Goal: Use online tool/utility: Utilize a website feature to perform a specific function

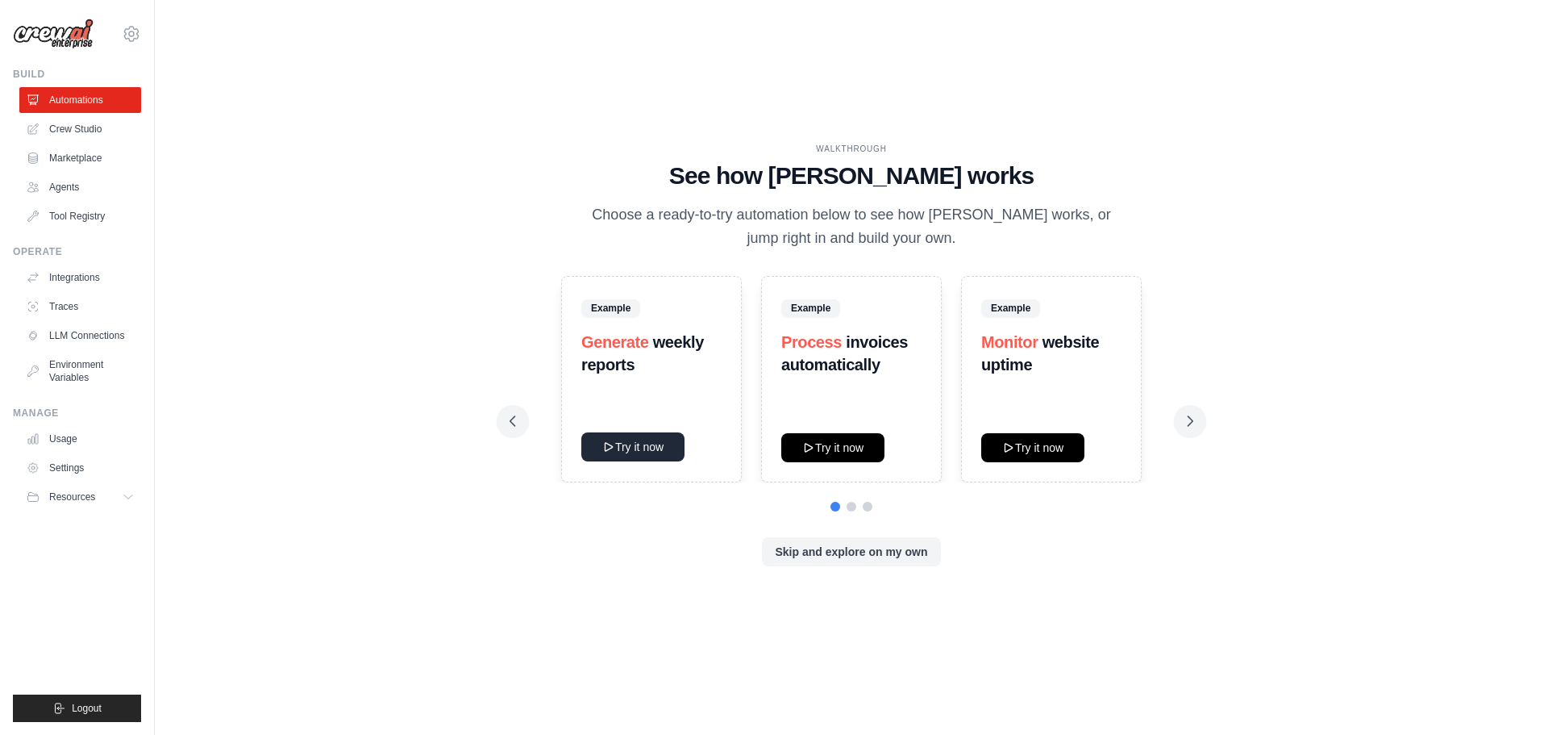
click at [635, 455] on button "Try it now" at bounding box center [632, 446] width 103 height 29
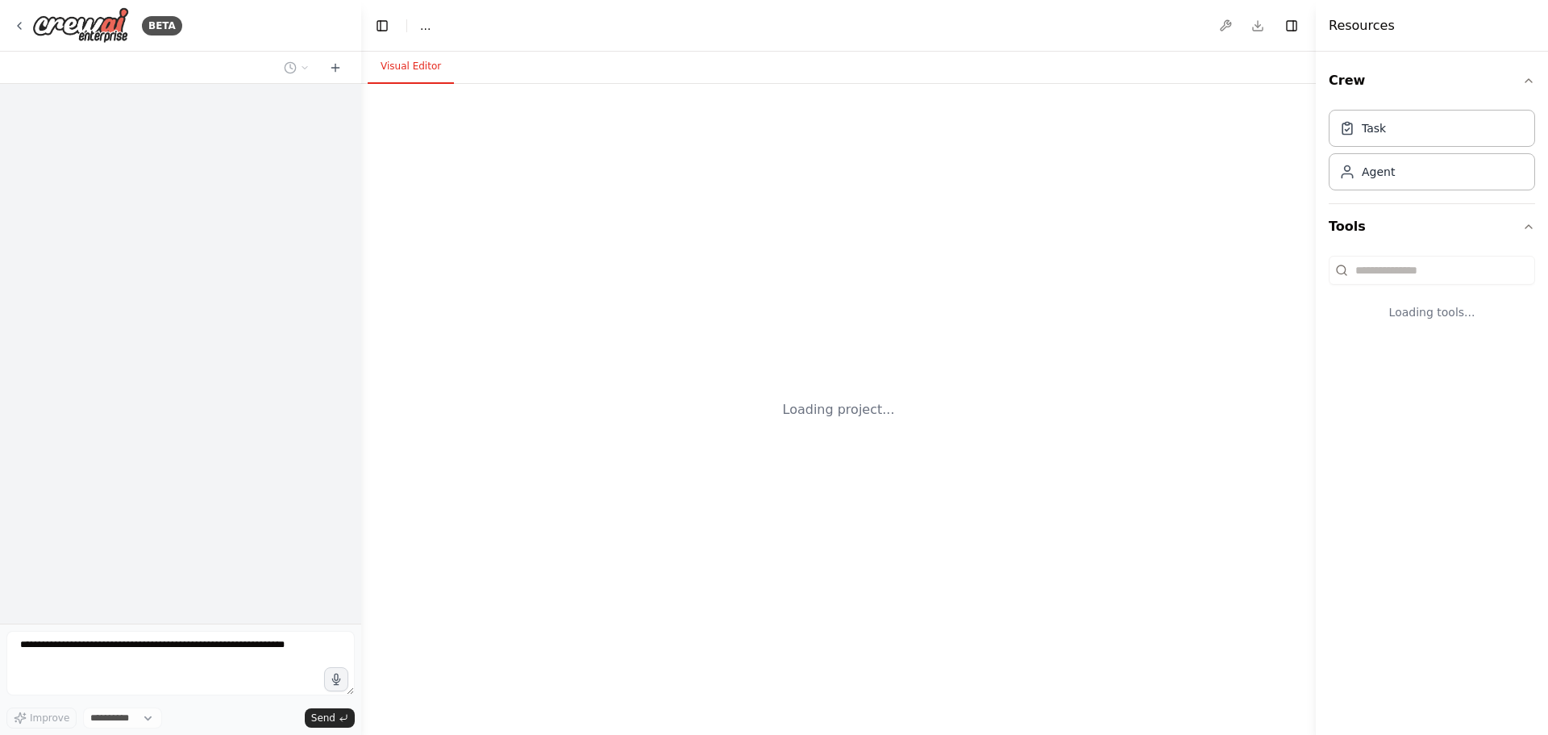
select select "****"
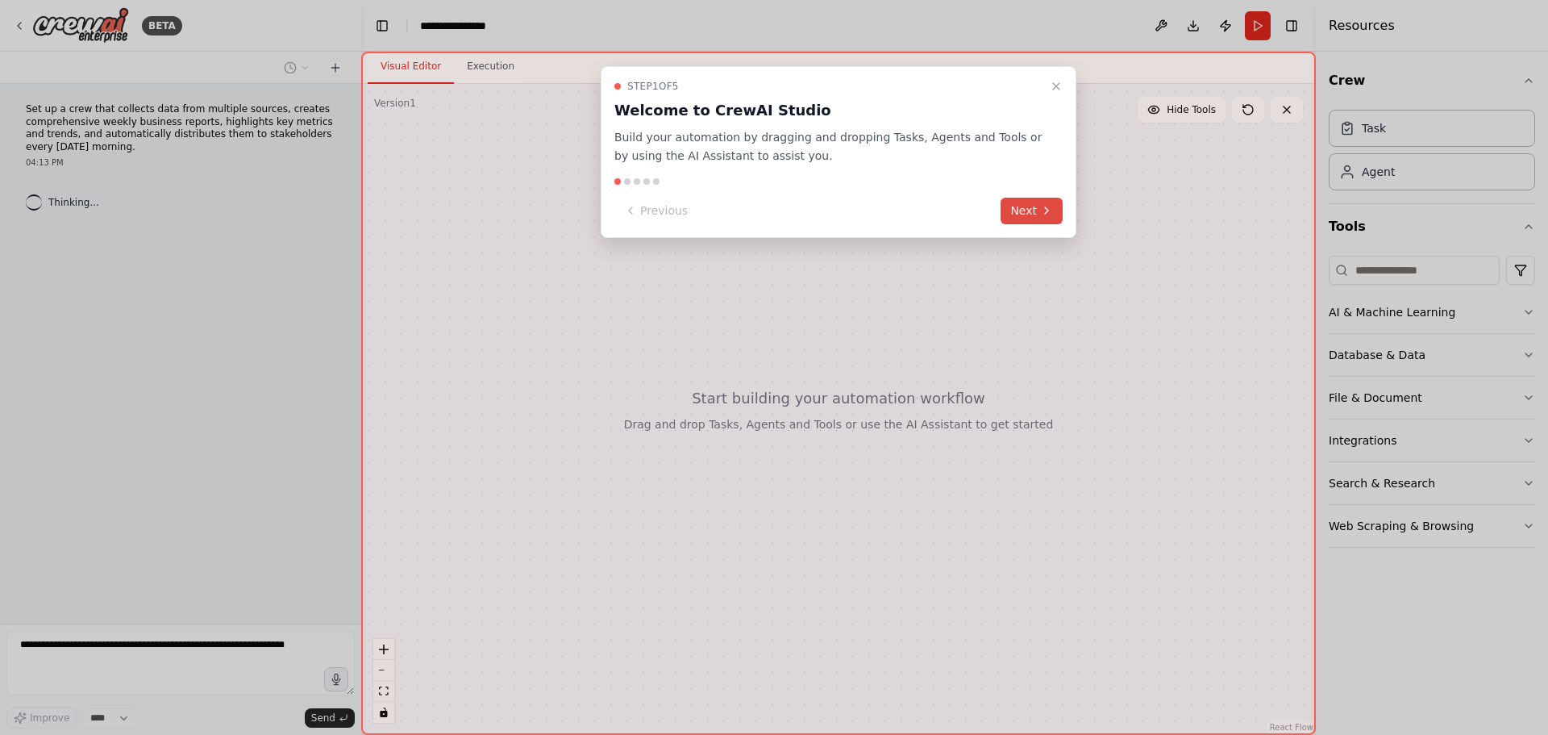
click at [1023, 202] on button "Next" at bounding box center [1032, 211] width 62 height 27
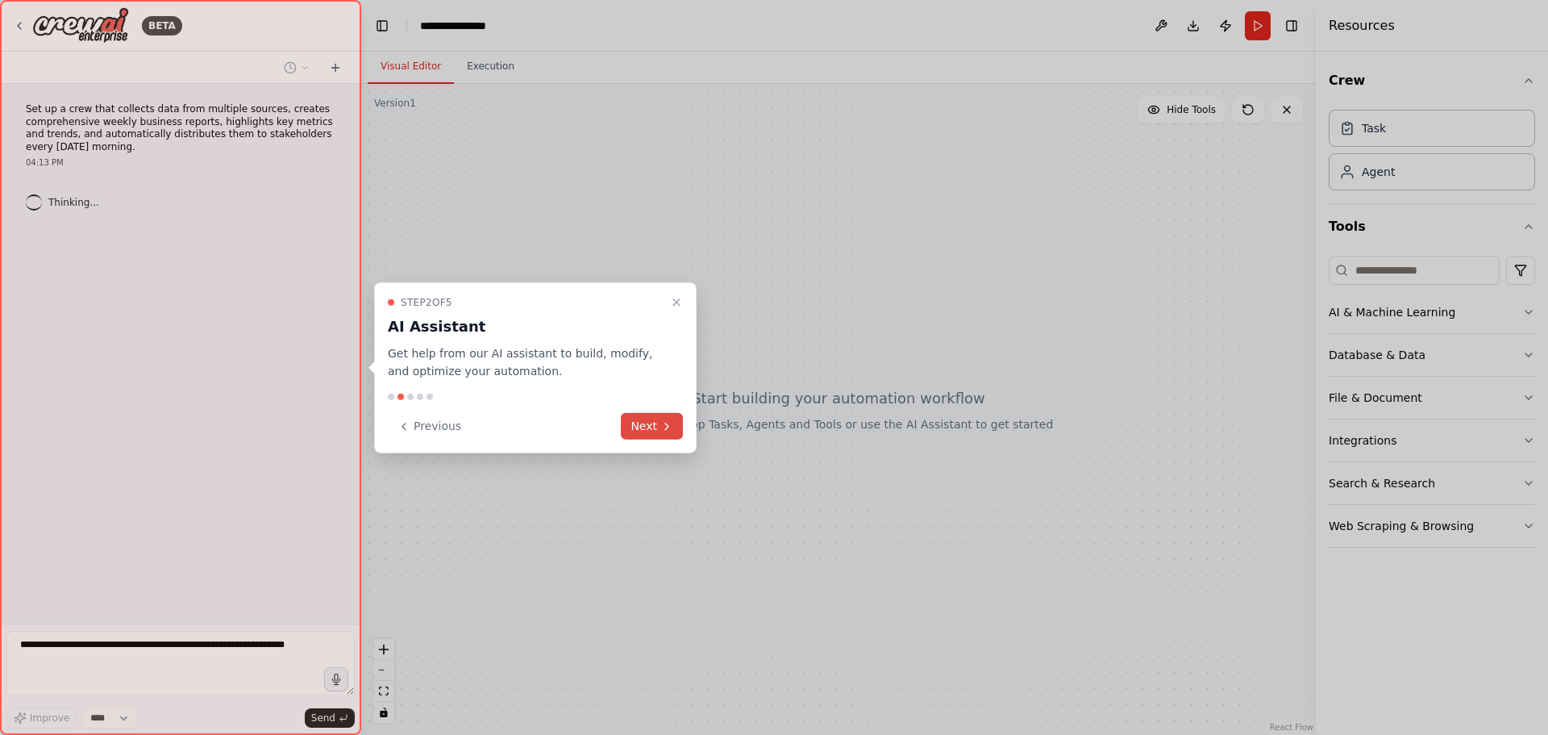
click at [639, 420] on button "Next" at bounding box center [652, 426] width 62 height 27
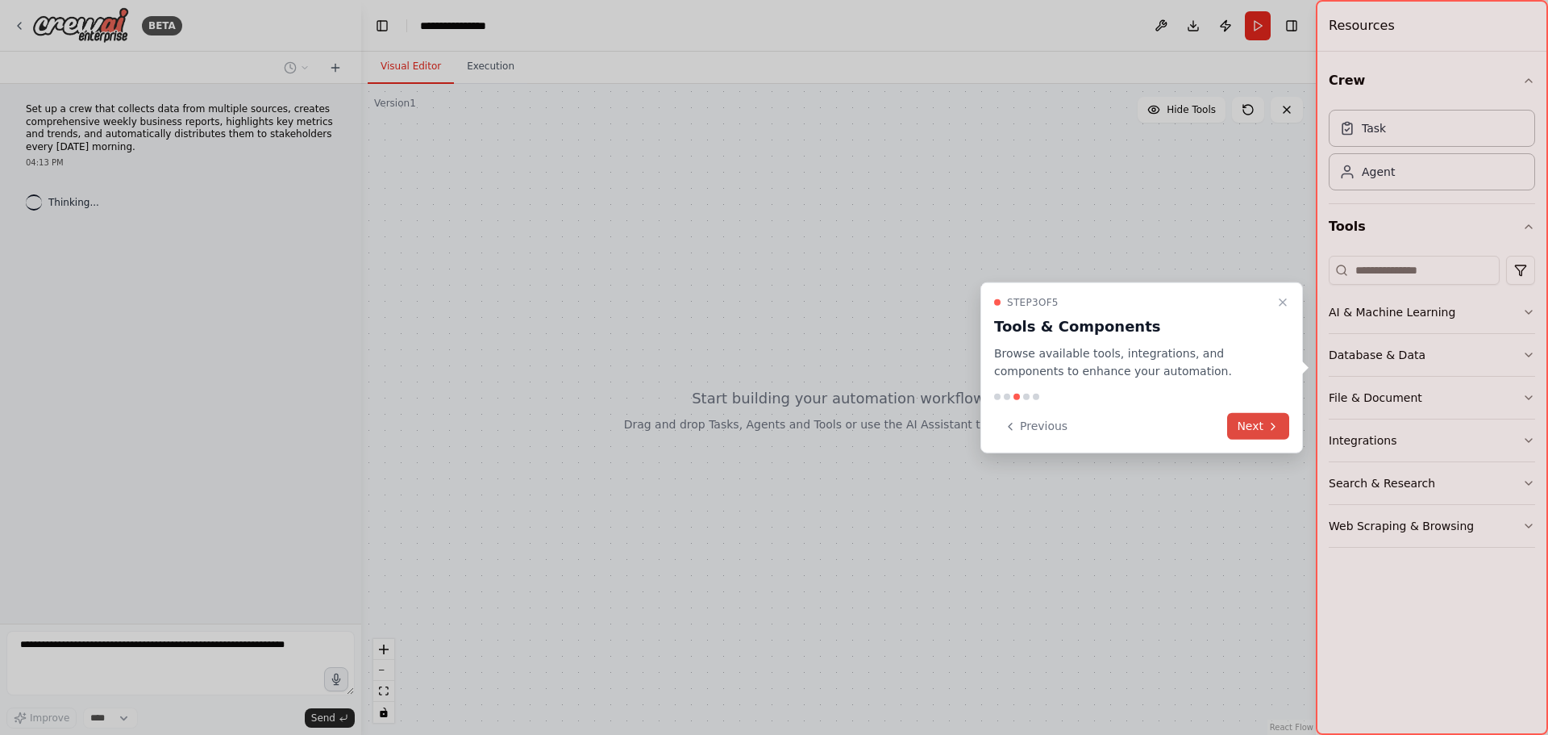
click at [1259, 427] on button "Next" at bounding box center [1258, 426] width 62 height 27
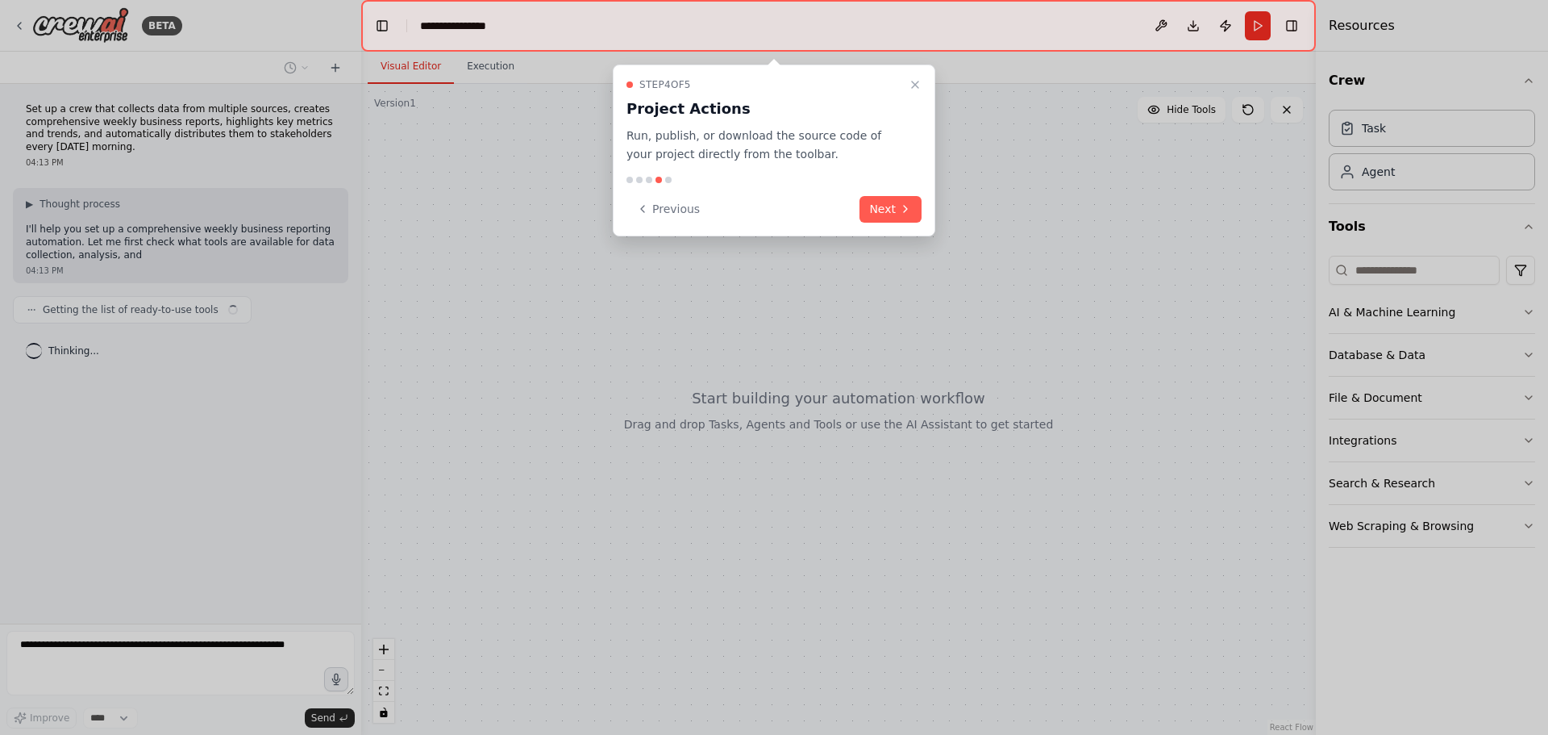
click at [903, 210] on icon at bounding box center [905, 208] width 13 height 13
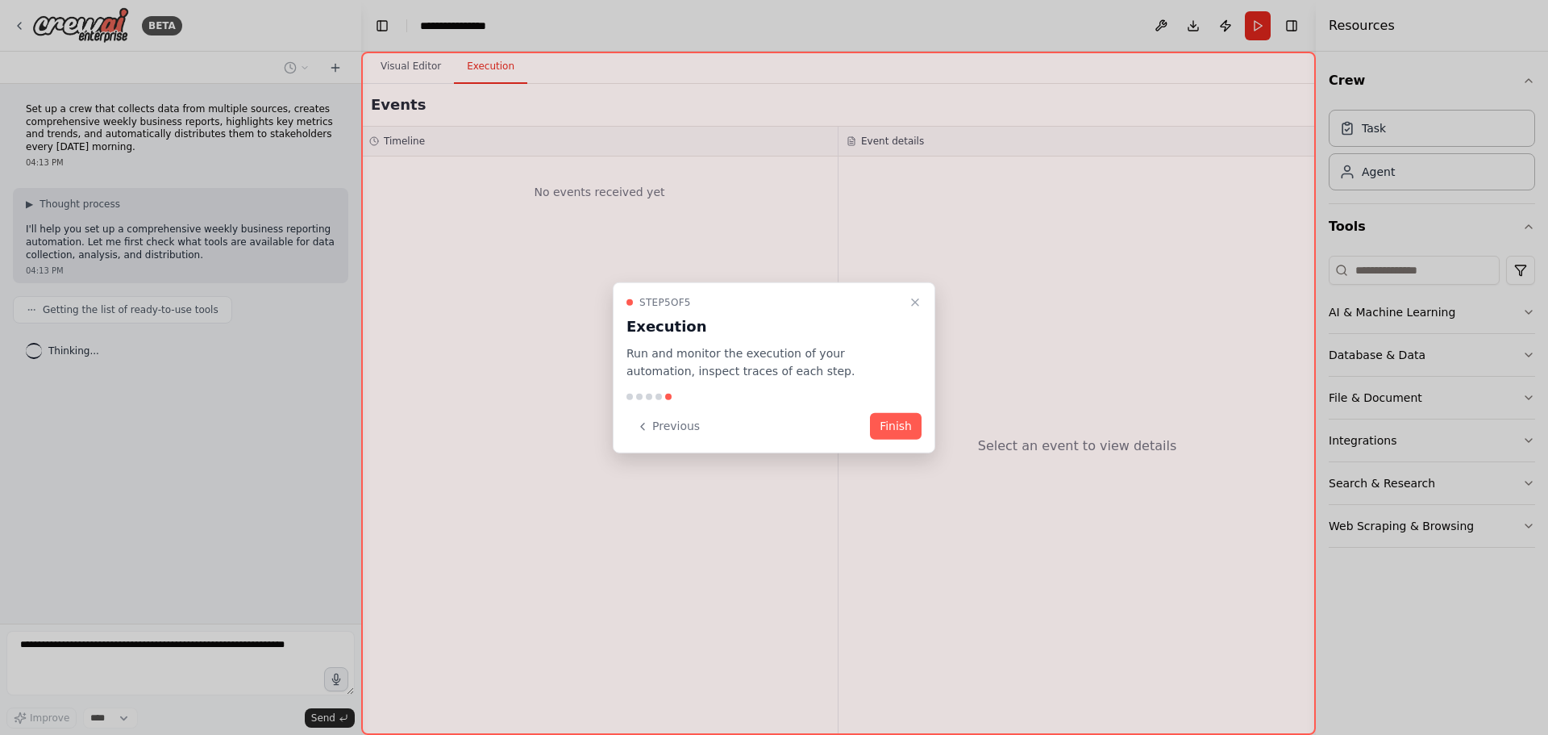
click at [885, 411] on div "Step 5 of 5 Execution Run and monitor the execution of your automation, inspect…" at bounding box center [774, 367] width 323 height 172
click at [885, 416] on button "Finish" at bounding box center [896, 426] width 52 height 27
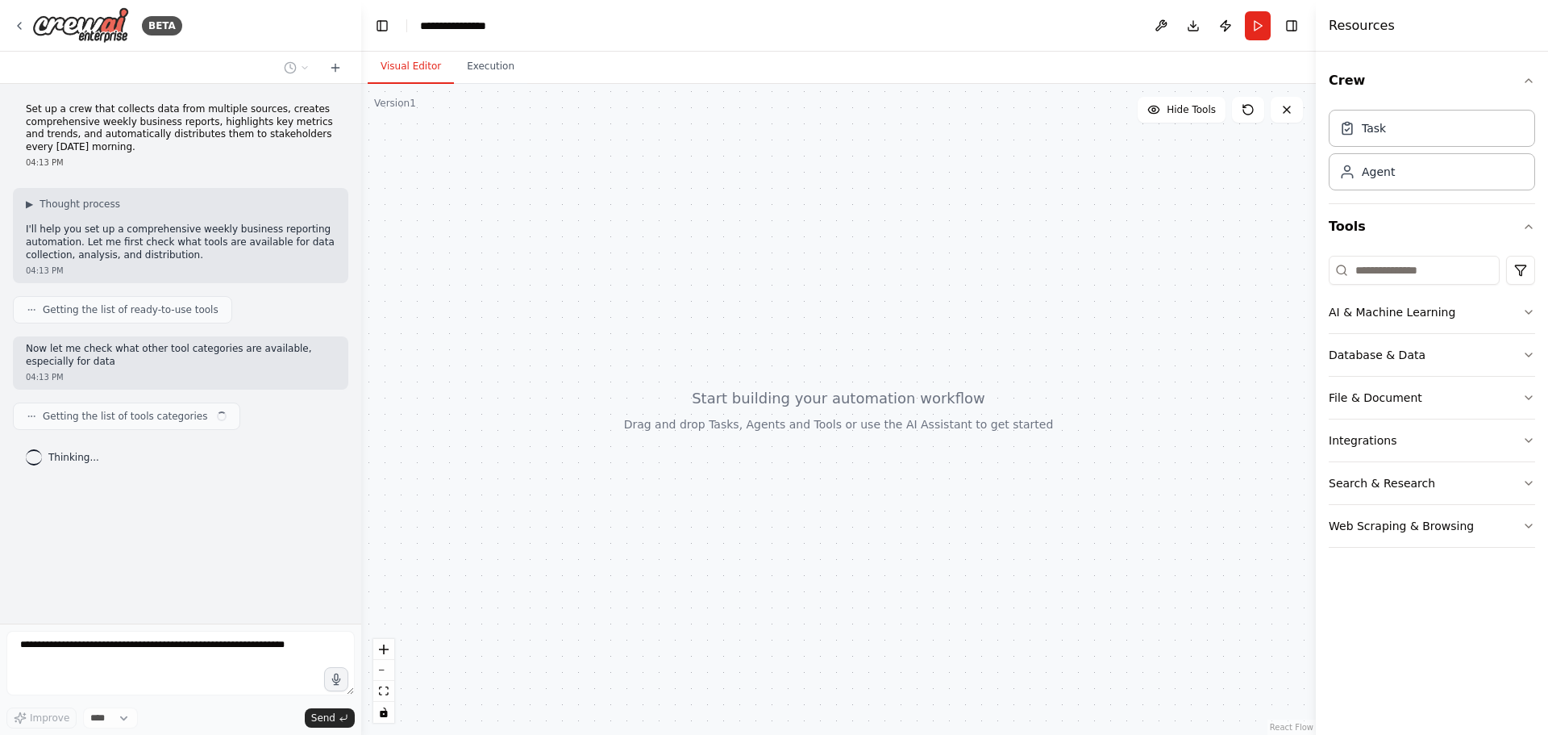
click at [759, 254] on div at bounding box center [838, 409] width 955 height 651
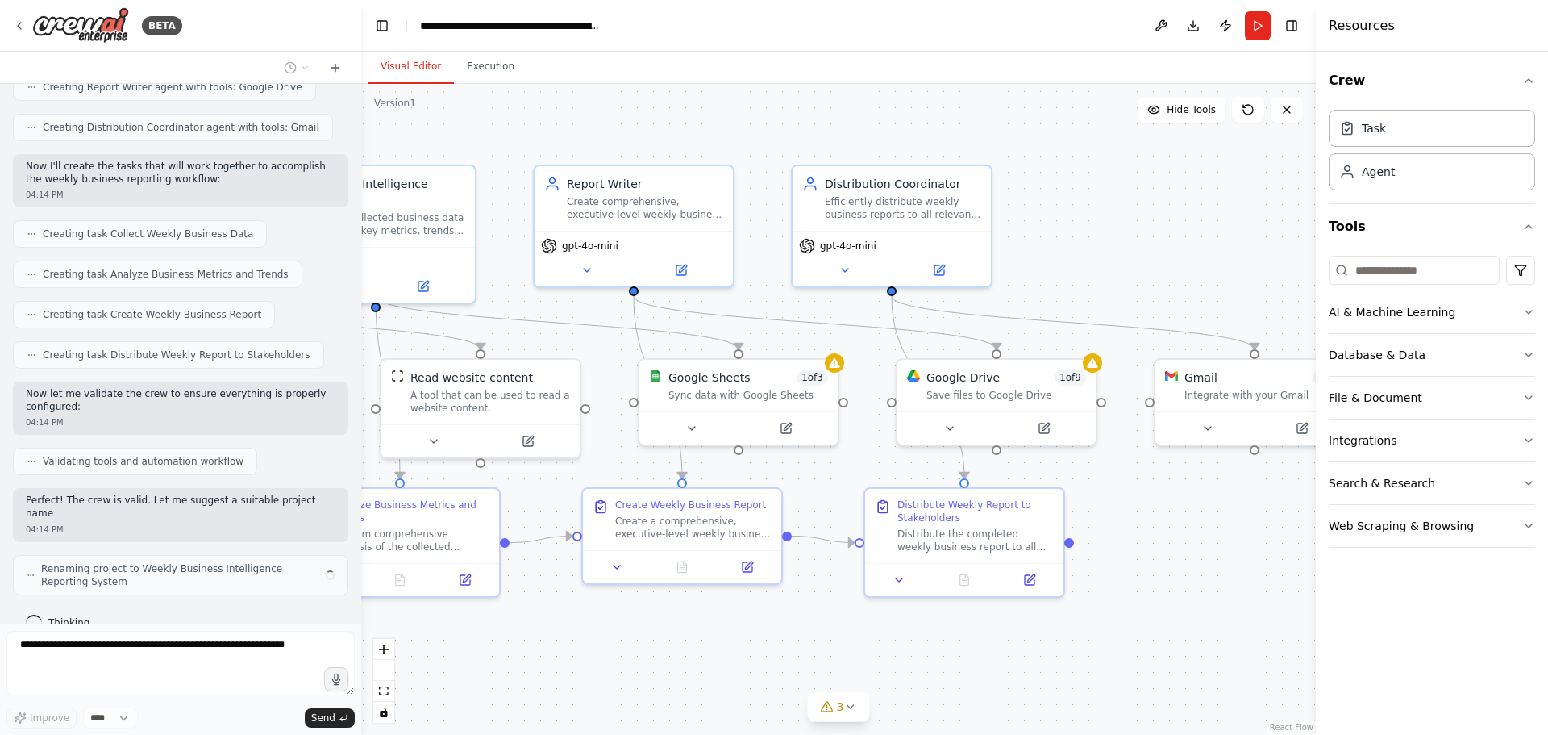
scroll to position [793, 0]
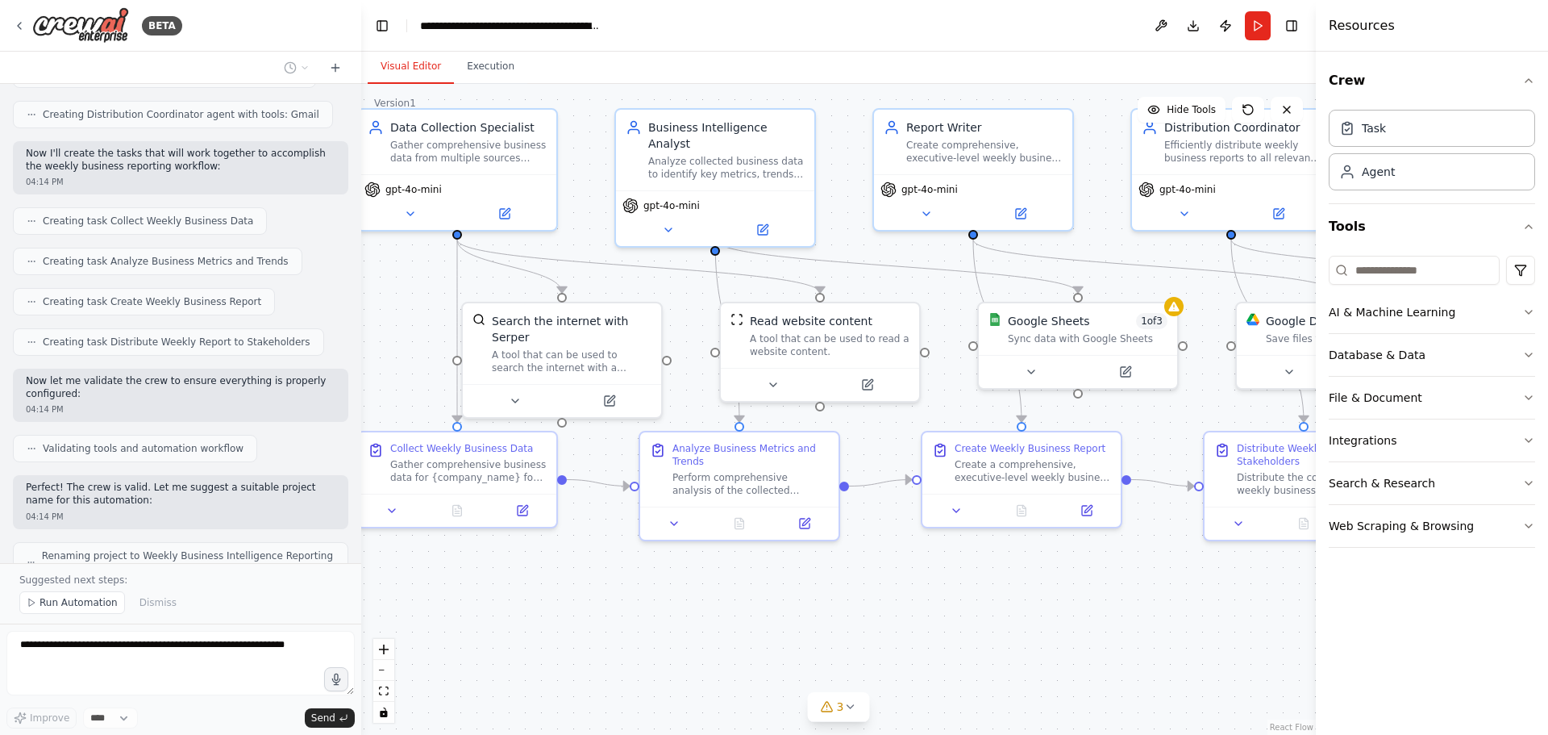
drag, startPoint x: 1261, startPoint y: 634, endPoint x: 1176, endPoint y: 577, distance: 102.4
click at [1176, 577] on div ".deletable-edge-delete-btn { width: 20px; height: 20px; border: 0px solid #ffff…" at bounding box center [838, 409] width 955 height 651
click at [92, 597] on span "Run Automation" at bounding box center [79, 602] width 78 height 13
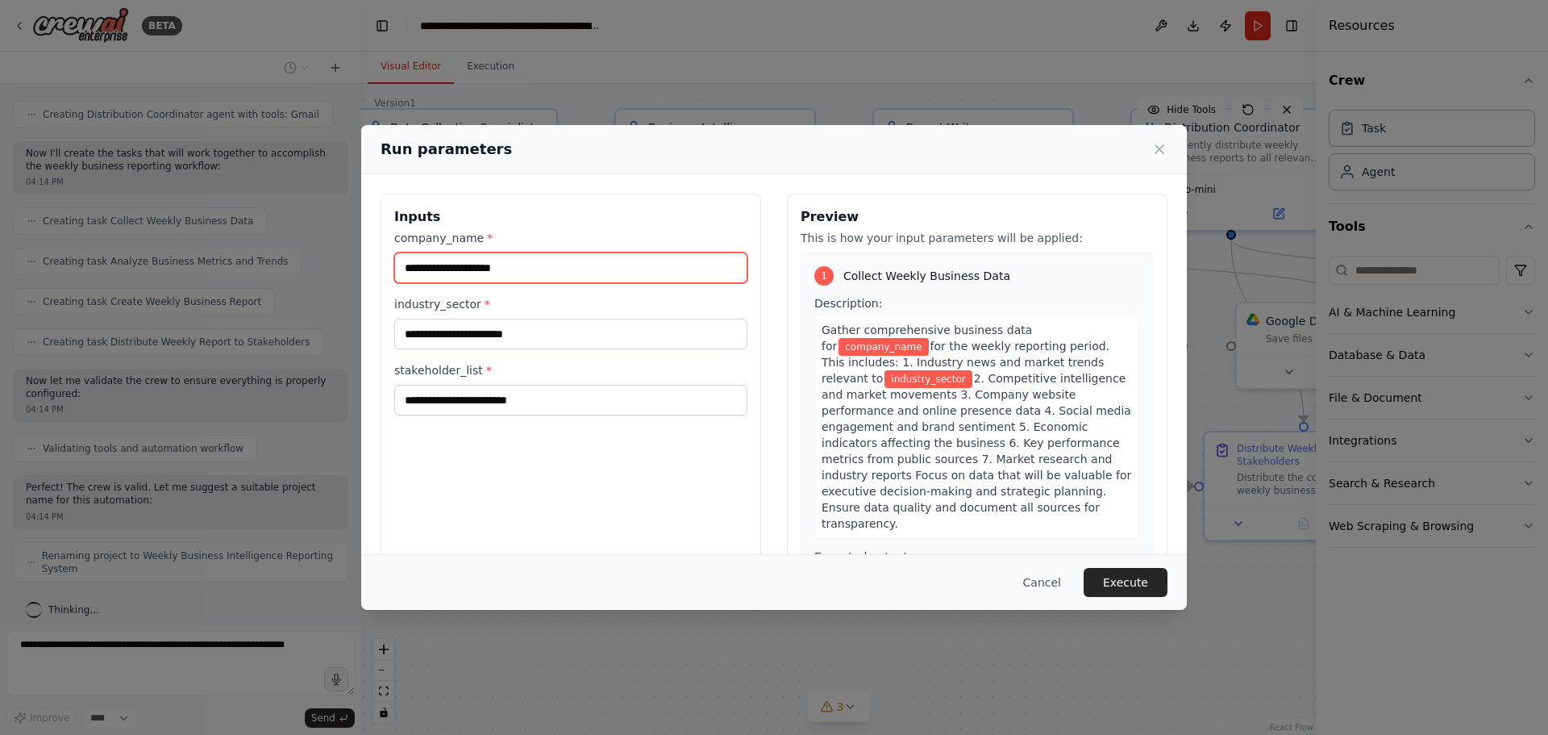
click at [637, 262] on input "company_name *" at bounding box center [570, 267] width 353 height 31
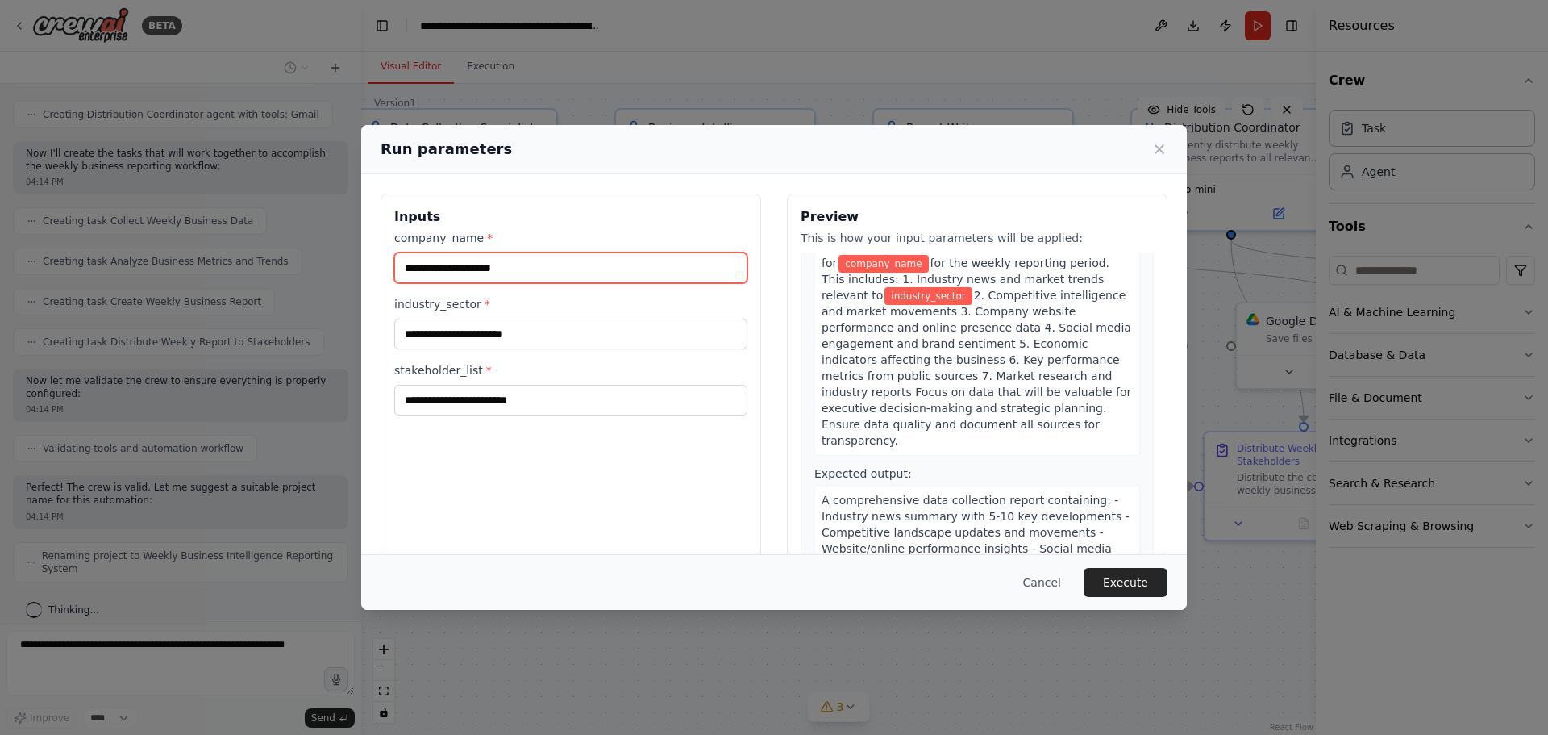
scroll to position [0, 0]
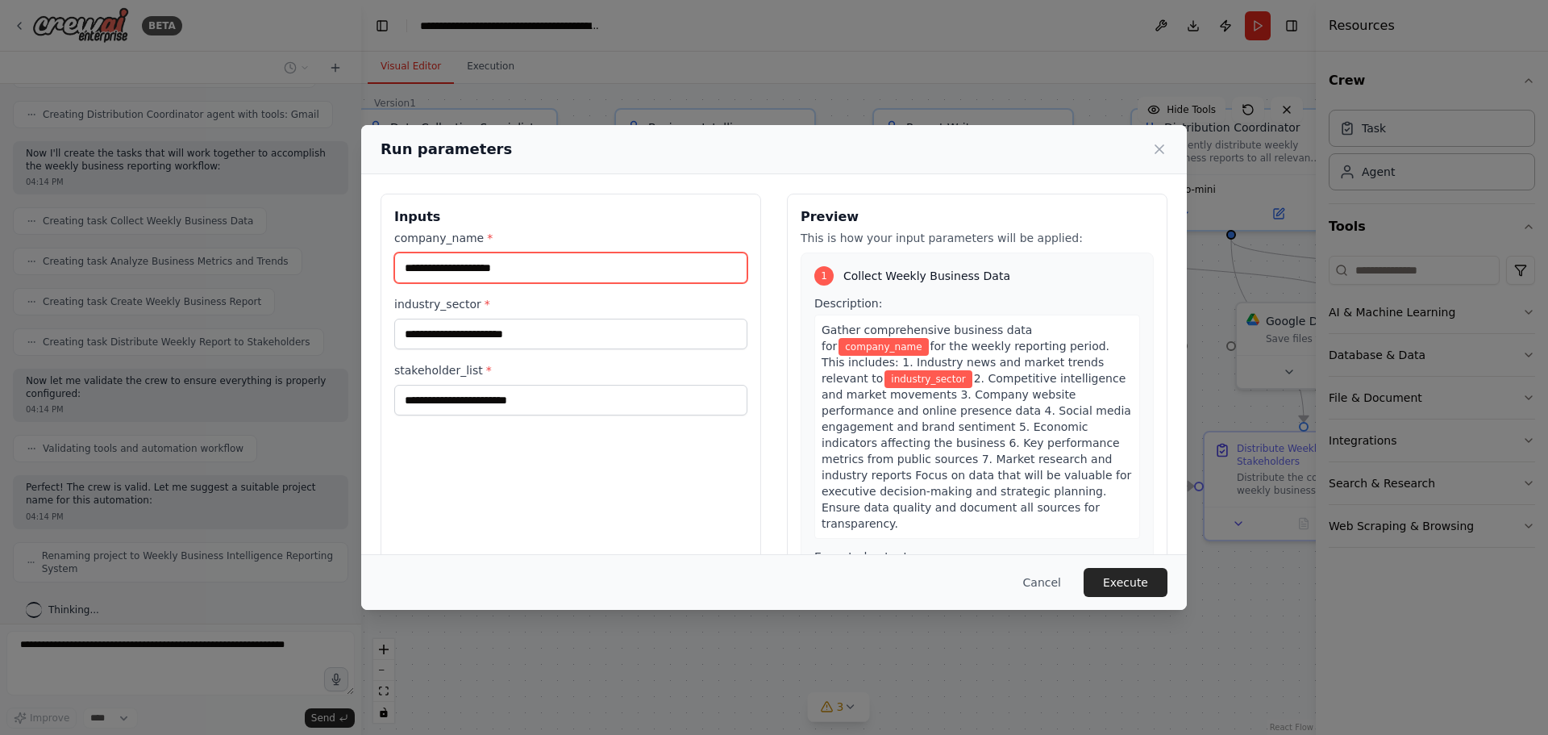
click at [477, 271] on input "company_name *" at bounding box center [570, 267] width 353 height 31
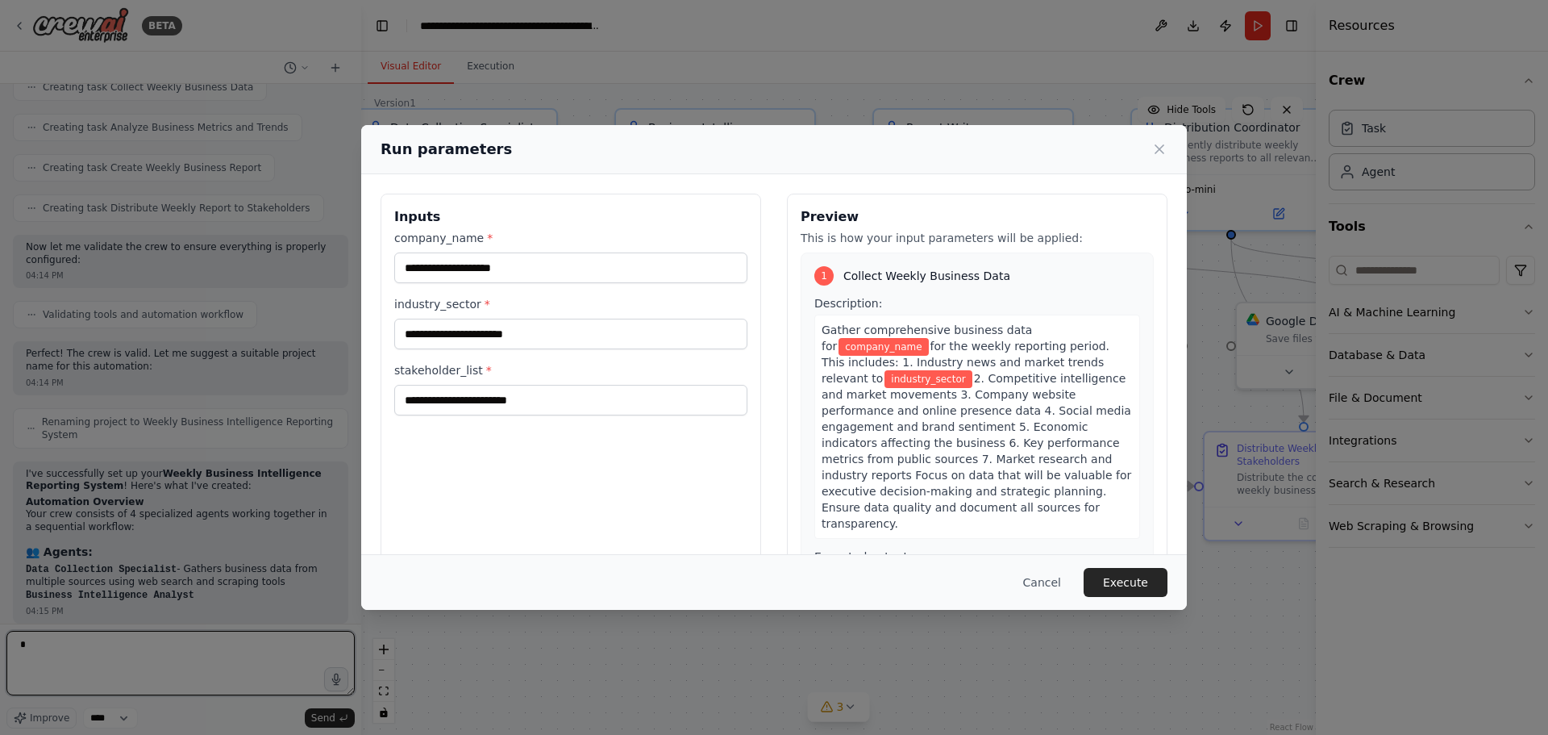
type textarea "*"
click at [477, 271] on input "company_name *" at bounding box center [570, 267] width 353 height 31
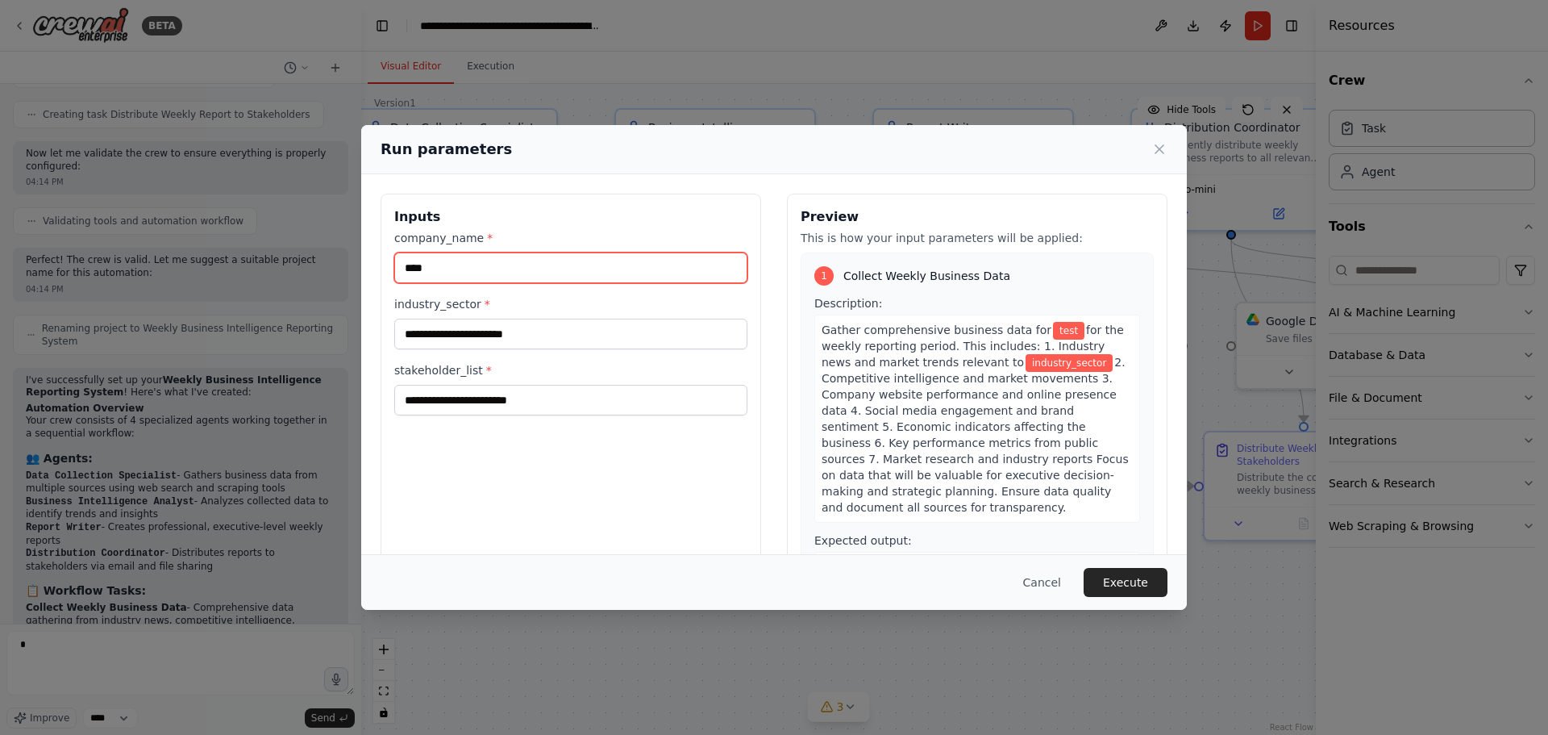
type input "****"
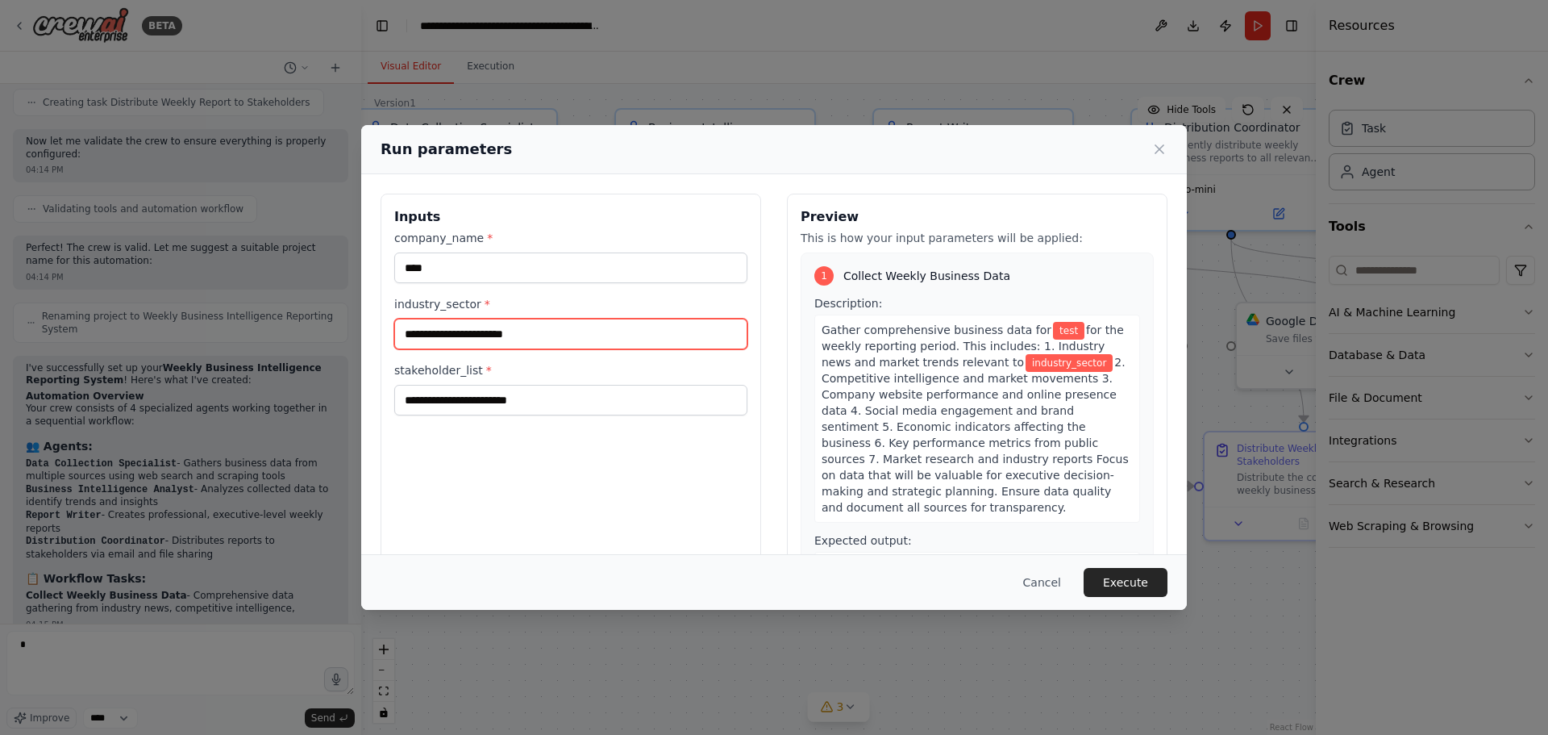
click at [473, 331] on input "industry_sector *" at bounding box center [570, 333] width 353 height 31
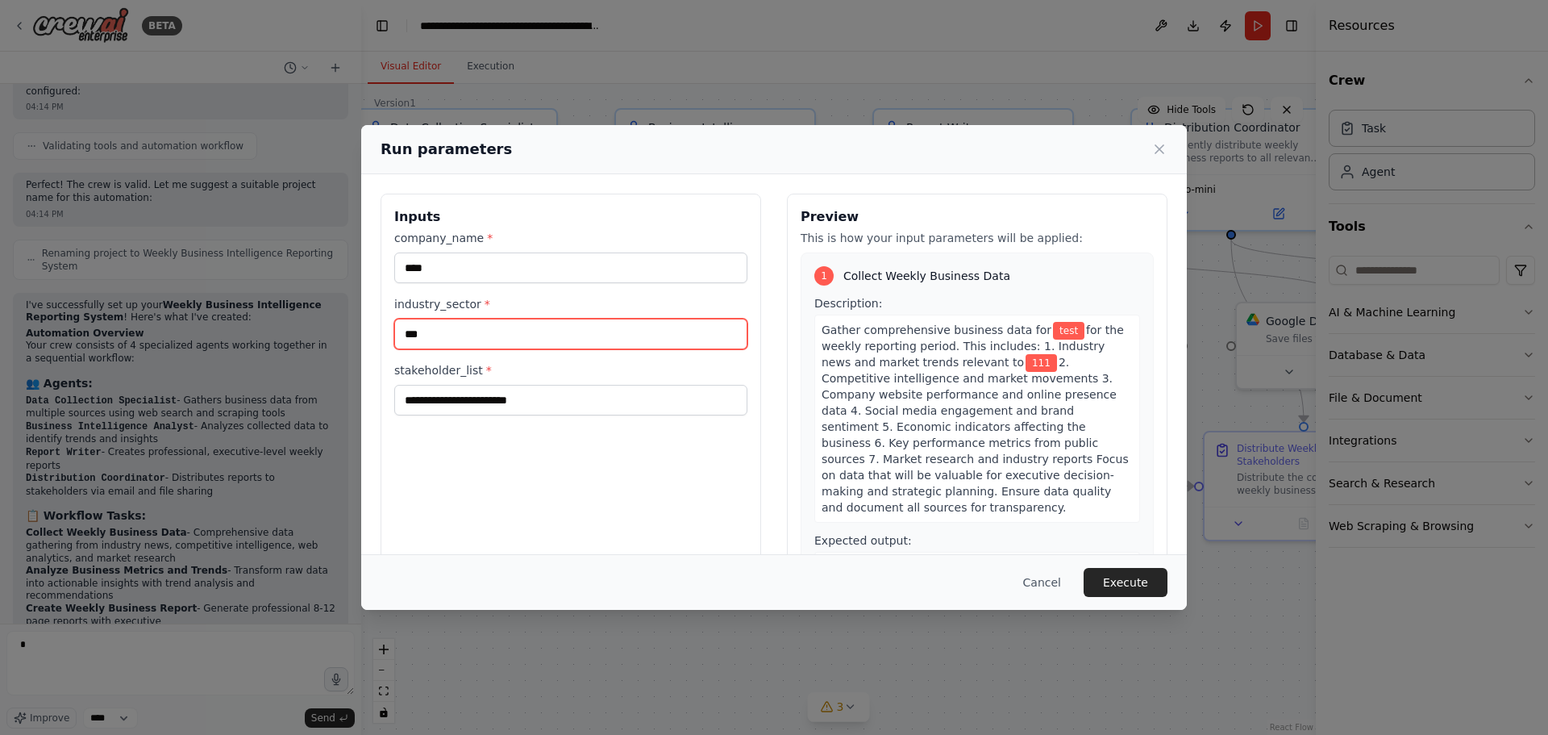
type input "***"
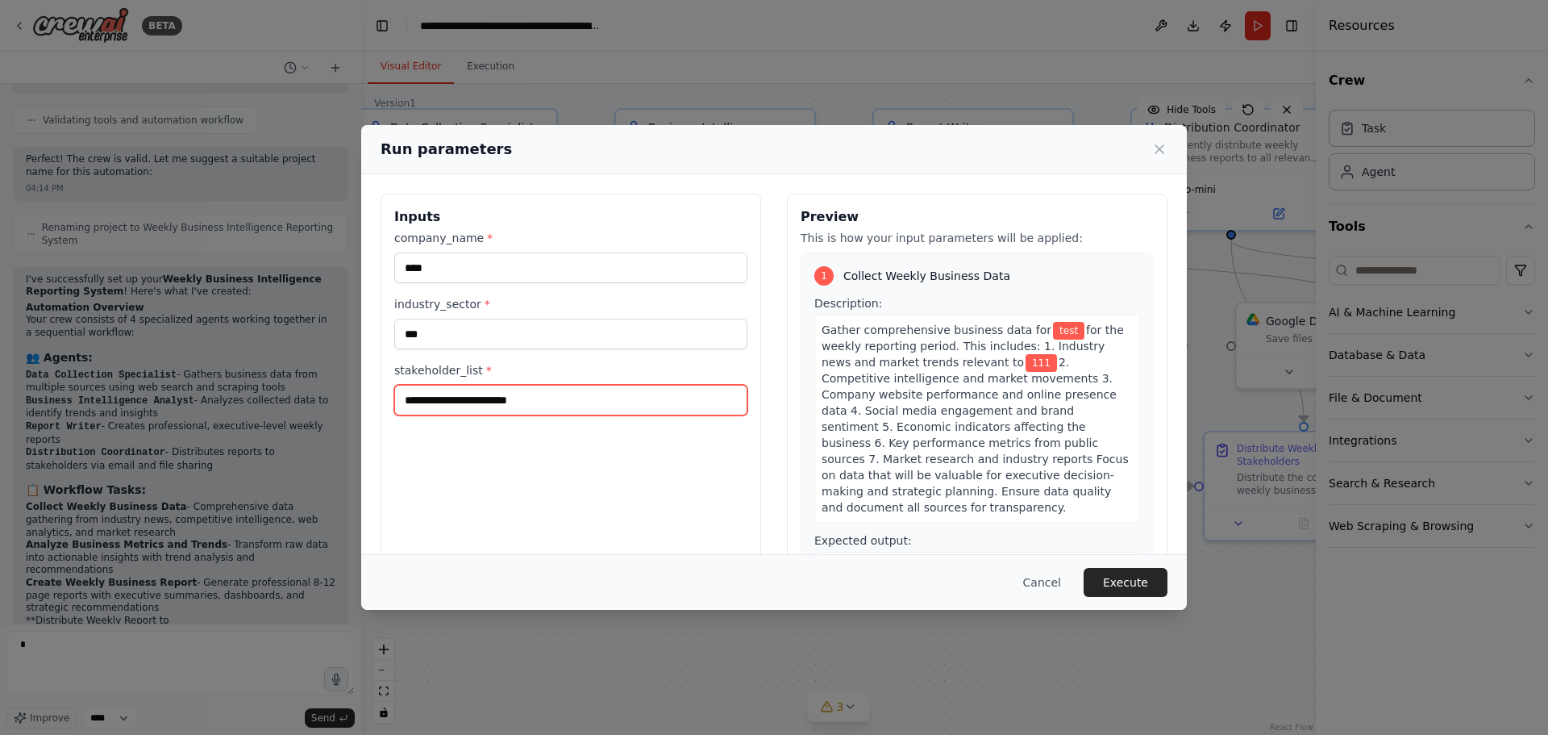
click at [459, 397] on input "stakeholder_list *" at bounding box center [570, 400] width 353 height 31
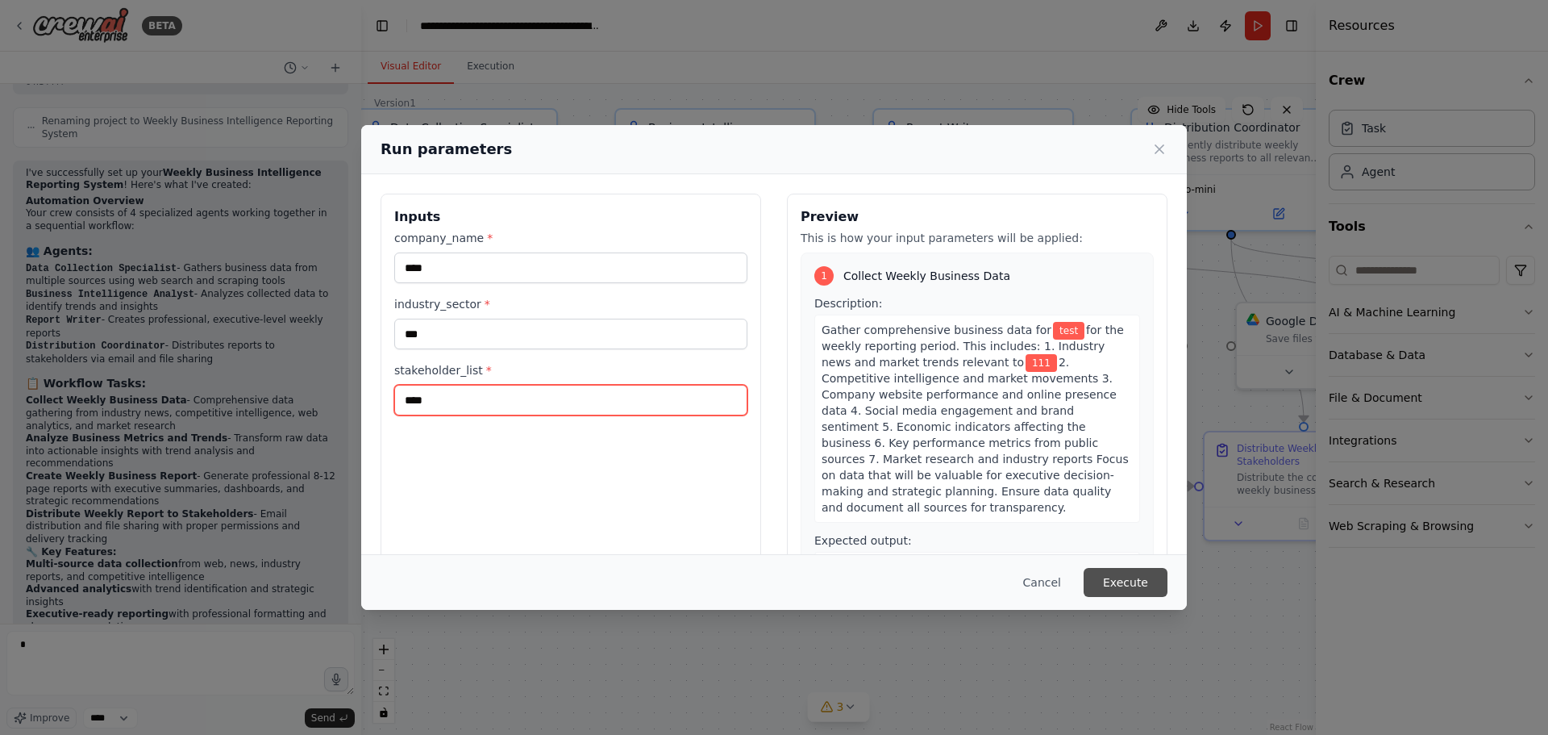
type input "****"
click at [1132, 589] on button "Execute" at bounding box center [1126, 582] width 84 height 29
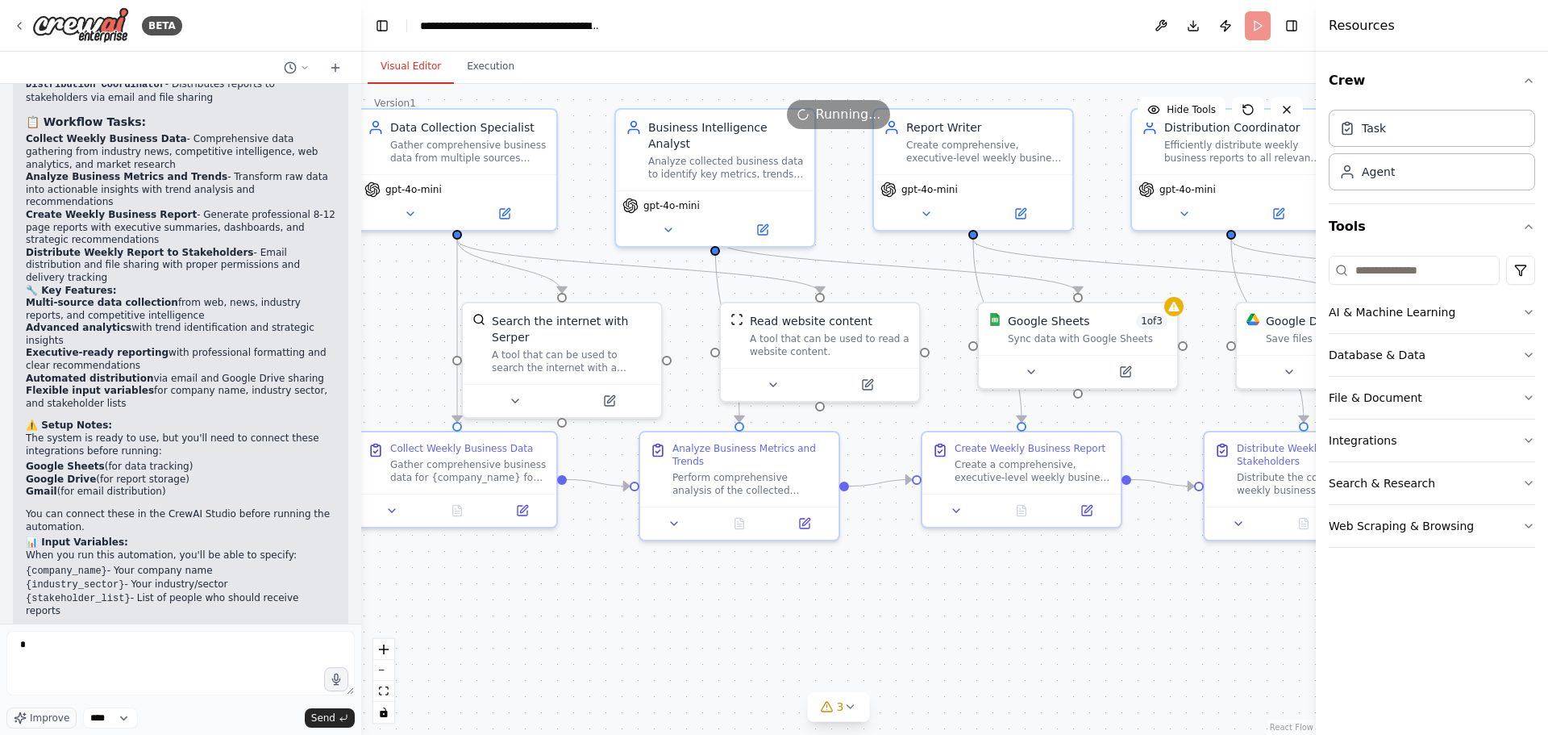
scroll to position [1502, 0]
